Goal: Entertainment & Leisure: Consume media (video, audio)

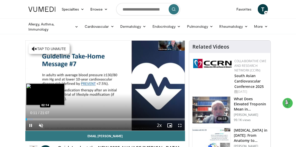
click at [42, 118] on div "Loaded : 4.70% 00:12 02:14" at bounding box center [106, 119] width 160 height 2
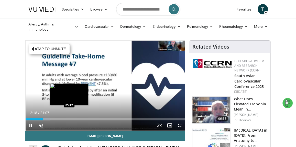
click at [69, 119] on div "Loaded : 15.66% 02:18 05:47" at bounding box center [106, 119] width 160 height 2
click at [69, 118] on div "Loaded : 34.73% 06:20 05:43" at bounding box center [106, 119] width 160 height 2
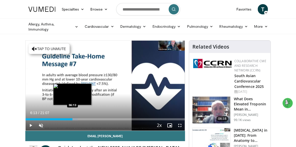
click at [73, 119] on div "Progress Bar" at bounding box center [73, 119] width 9 height 2
click at [70, 118] on div "Loaded : 34.73% 06:20 05:53" at bounding box center [106, 119] width 160 height 2
click at [71, 119] on div "Progress Bar" at bounding box center [75, 119] width 12 height 2
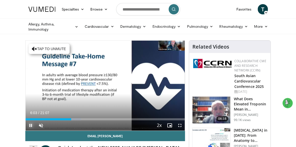
click at [32, 124] on span "Video Player" at bounding box center [31, 125] width 10 height 10
click at [73, 118] on div "Progress Bar" at bounding box center [75, 119] width 12 height 2
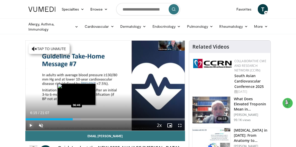
click at [77, 118] on div "Progress Bar" at bounding box center [75, 119] width 12 height 2
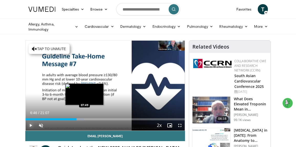
click at [85, 118] on div "Loaded : 36.80% 06:46 07:49" at bounding box center [106, 119] width 160 height 2
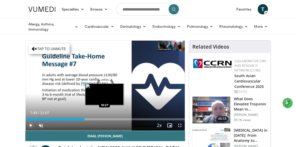
click at [105, 118] on div "Loaded : 0.00% 07:49 10:27" at bounding box center [106, 119] width 160 height 2
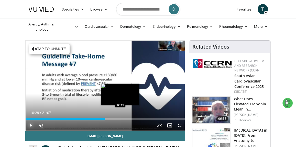
click at [123, 119] on div "Loaded : 50.11% 10:29 12:31" at bounding box center [106, 119] width 160 height 2
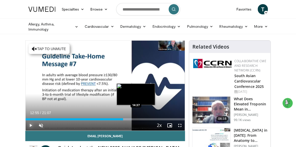
click at [137, 118] on div "Loaded : 66.30% 12:55 14:37" at bounding box center [106, 119] width 160 height 2
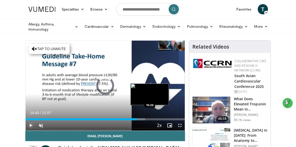
click at [150, 118] on div "Loaded : 74.98% 14:45 16:26" at bounding box center [106, 119] width 160 height 2
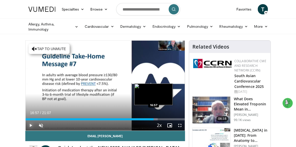
click at [154, 119] on div "Progress Bar" at bounding box center [153, 119] width 8 height 2
click at [160, 118] on div "Progress Bar" at bounding box center [156, 119] width 12 height 2
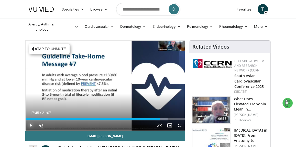
click at [60, 119] on div "17:45" at bounding box center [93, 119] width 134 height 2
